Goal: Browse casually

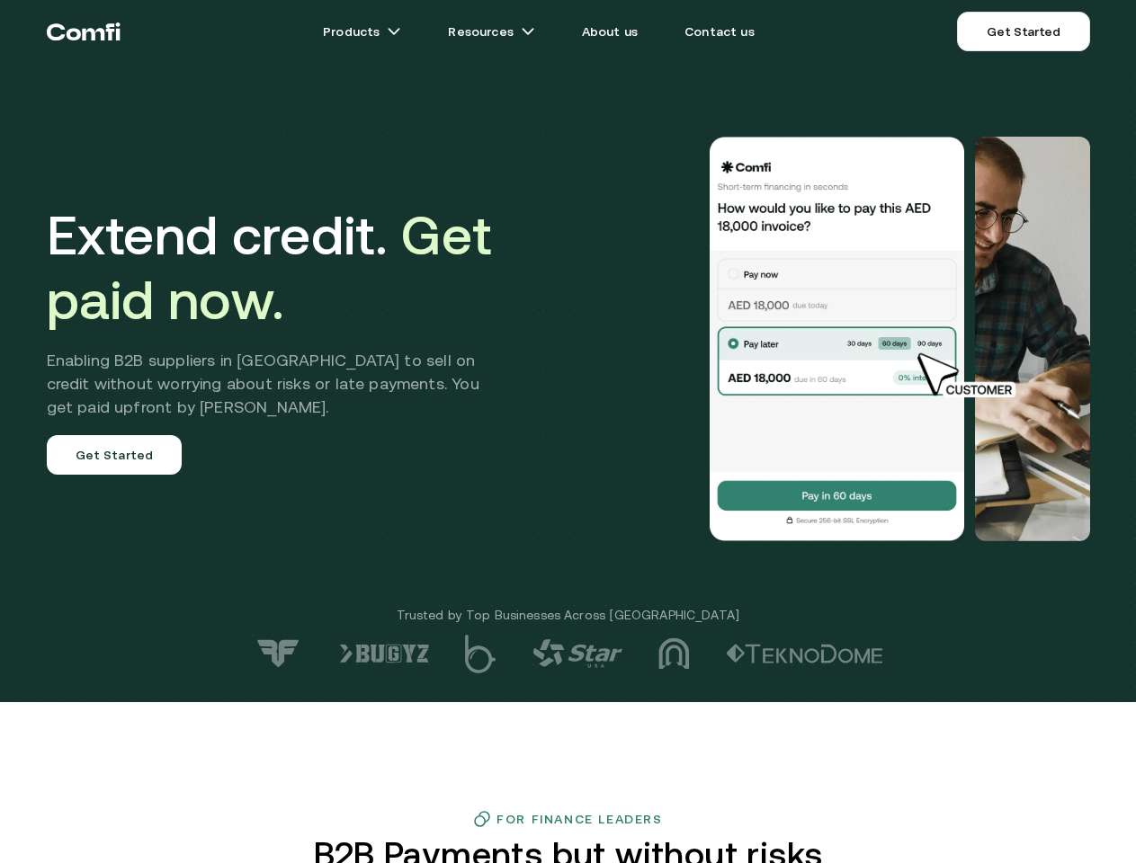
click at [567, 432] on div at bounding box center [809, 339] width 562 height 405
